Goal: Task Accomplishment & Management: Use online tool/utility

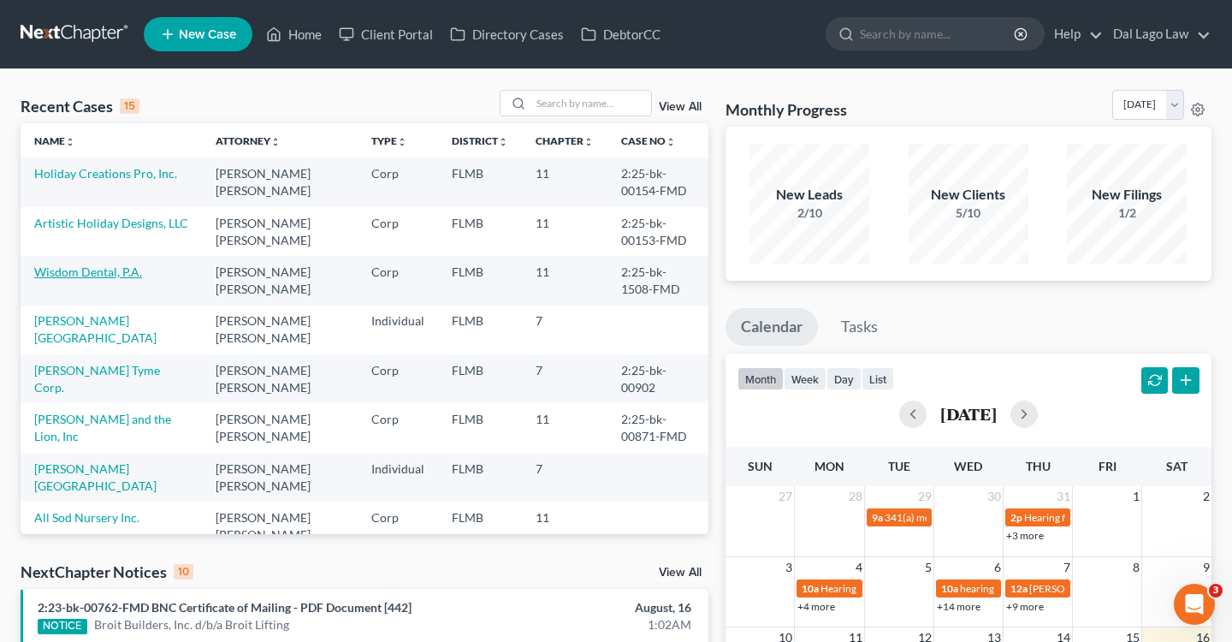
scroll to position [6, 0]
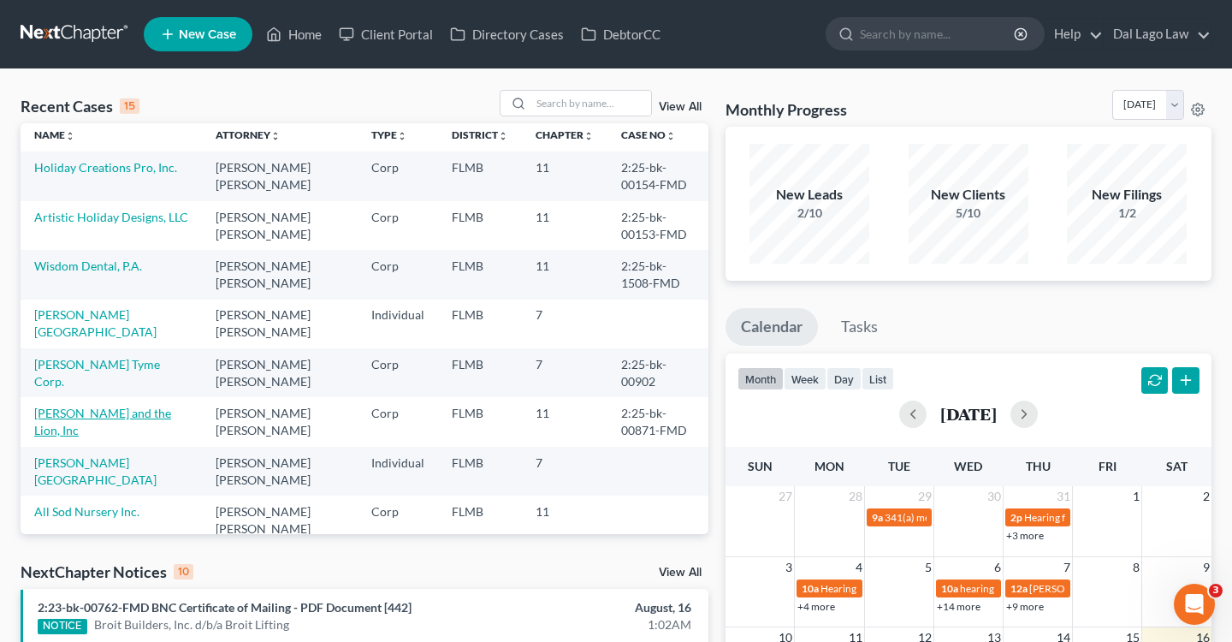
click at [140, 407] on link "[PERSON_NAME] and the Lion, Inc" at bounding box center [102, 422] width 137 height 32
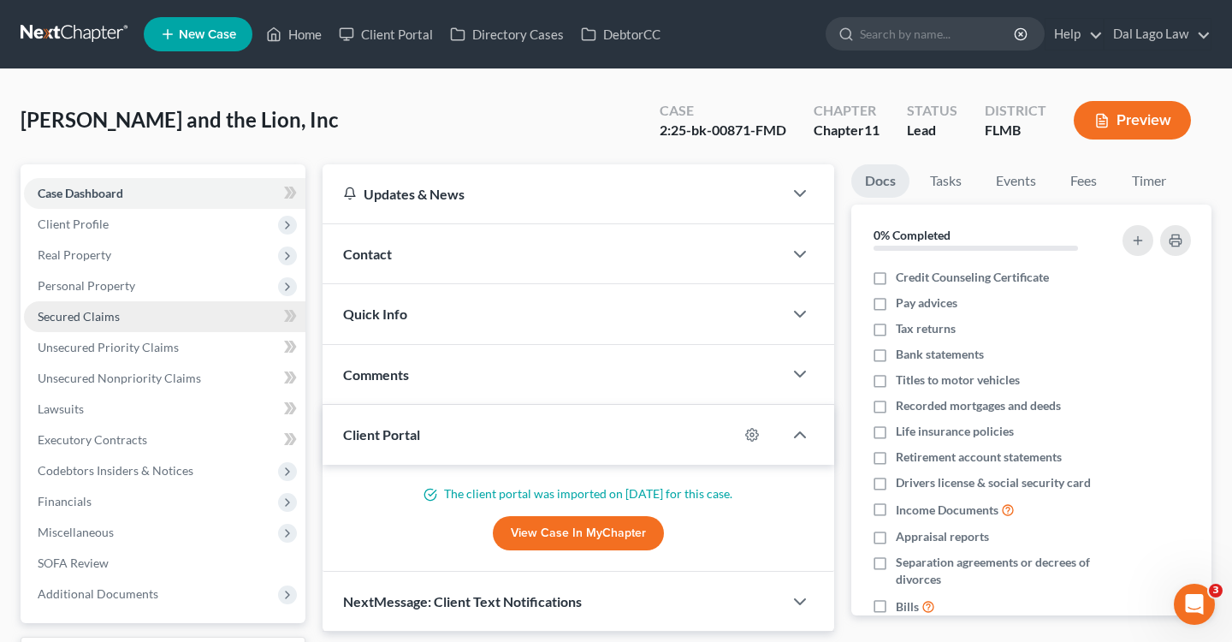
click at [119, 317] on link "Secured Claims" at bounding box center [164, 316] width 281 height 31
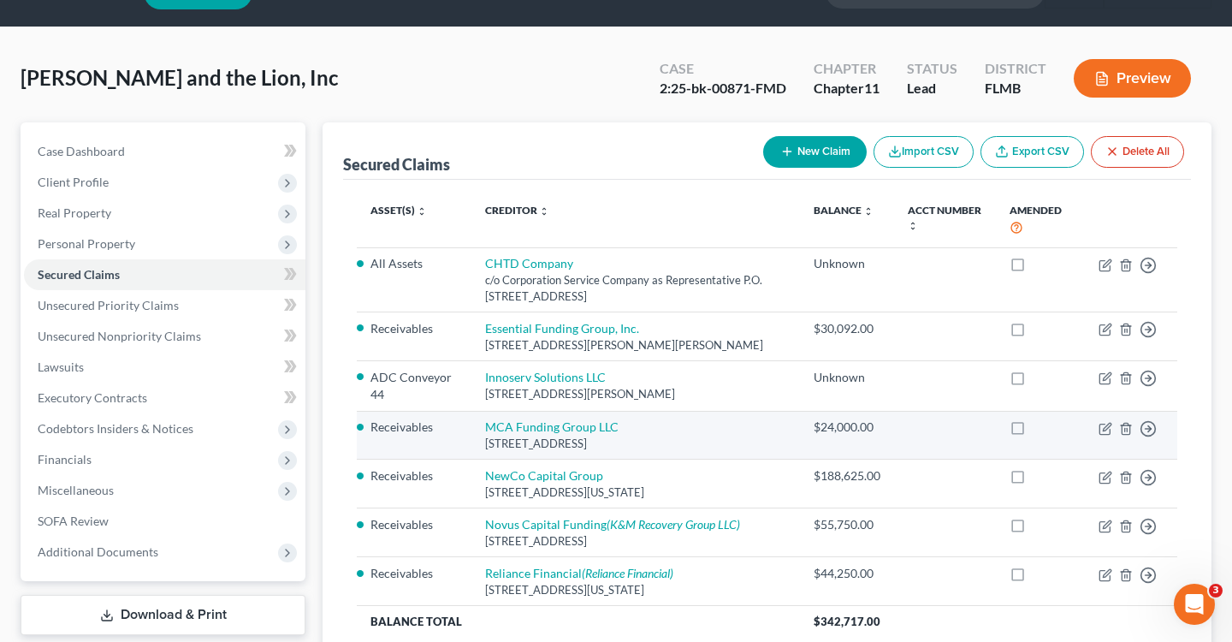
scroll to position [190, 0]
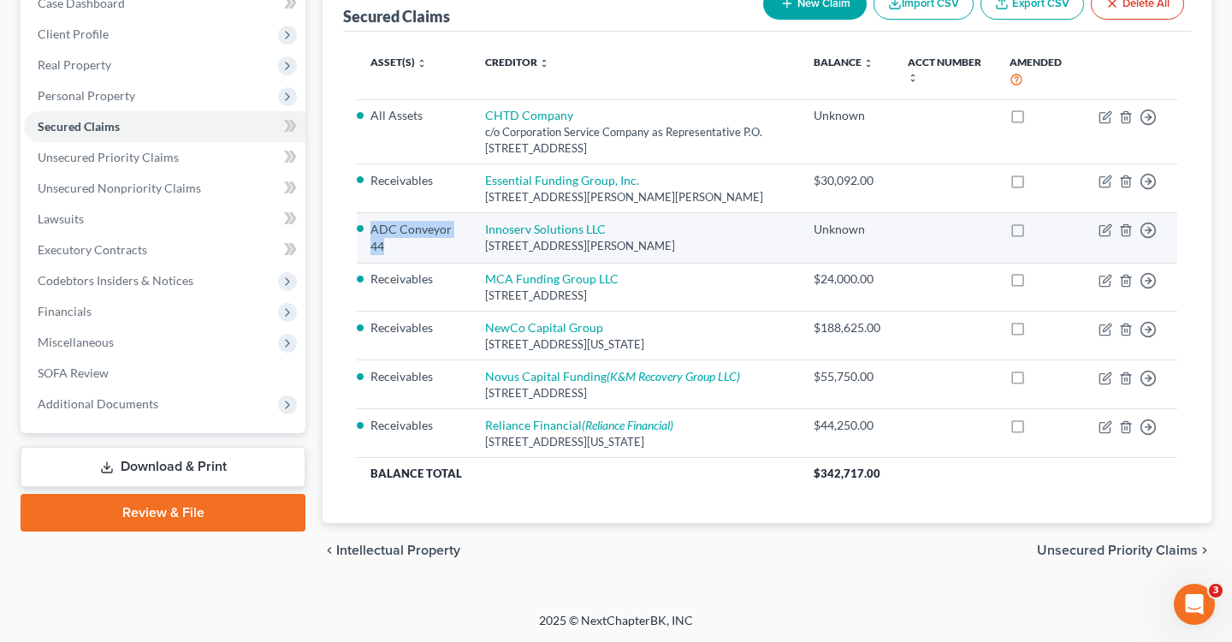
drag, startPoint x: 369, startPoint y: 229, endPoint x: 398, endPoint y: 247, distance: 34.2
click at [398, 248] on td "ADC Conveyor 44" at bounding box center [414, 238] width 115 height 50
copy li "ADC Conveyor 44"
click at [827, 233] on div "Unknown" at bounding box center [847, 229] width 67 height 17
drag, startPoint x: 616, startPoint y: 228, endPoint x: 477, endPoint y: 232, distance: 138.7
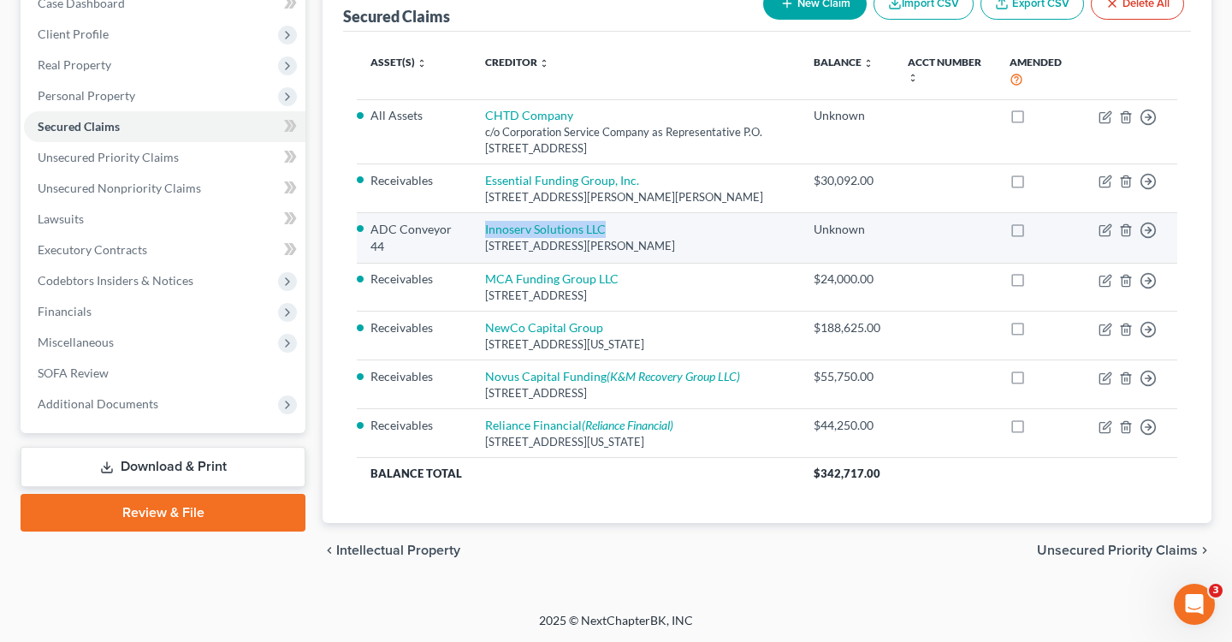
click at [477, 232] on td "Innoserv Solutions LLC [STREET_ADDRESS][PERSON_NAME]" at bounding box center [635, 238] width 329 height 50
copy link "Innoserv Solutions LLC"
